Goal: Transaction & Acquisition: Book appointment/travel/reservation

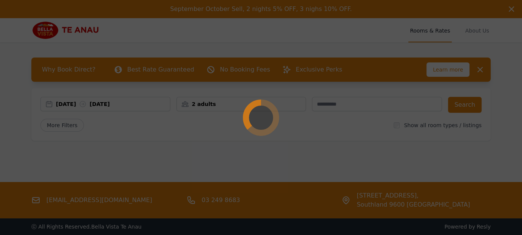
click at [112, 104] on div at bounding box center [261, 117] width 522 height 235
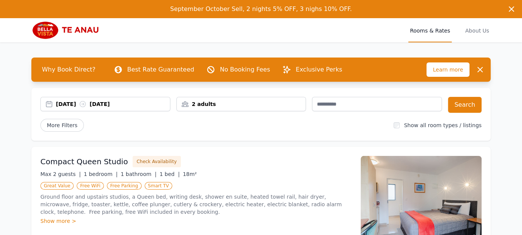
click at [111, 104] on div "[DATE] [DATE]" at bounding box center [113, 104] width 114 height 8
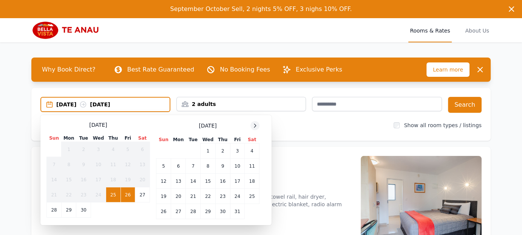
click at [256, 124] on icon at bounding box center [255, 125] width 6 height 6
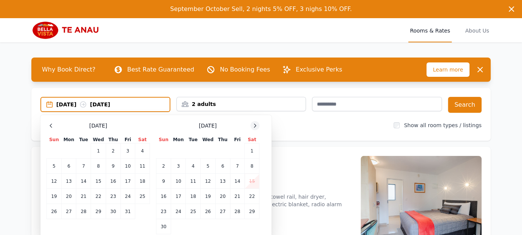
click at [256, 124] on icon at bounding box center [255, 125] width 6 height 6
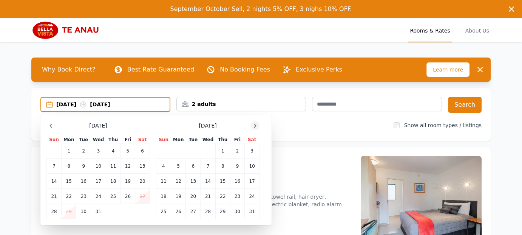
click at [256, 124] on icon at bounding box center [255, 125] width 6 height 6
click at [239, 181] on td "20" at bounding box center [237, 180] width 14 height 15
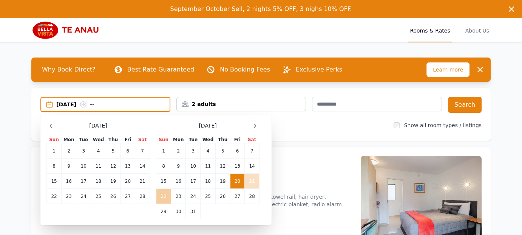
click at [163, 197] on td "22" at bounding box center [163, 196] width 15 height 15
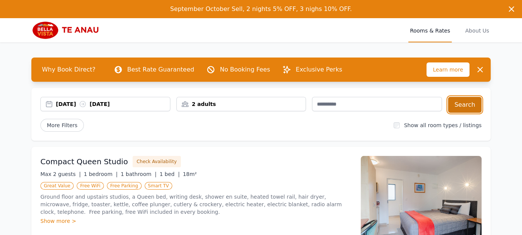
click at [466, 103] on button "Search" at bounding box center [465, 105] width 34 height 16
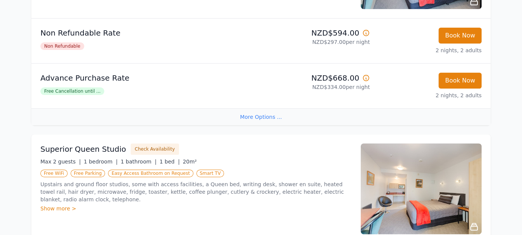
scroll to position [302, 0]
